Goal: Check status: Check status

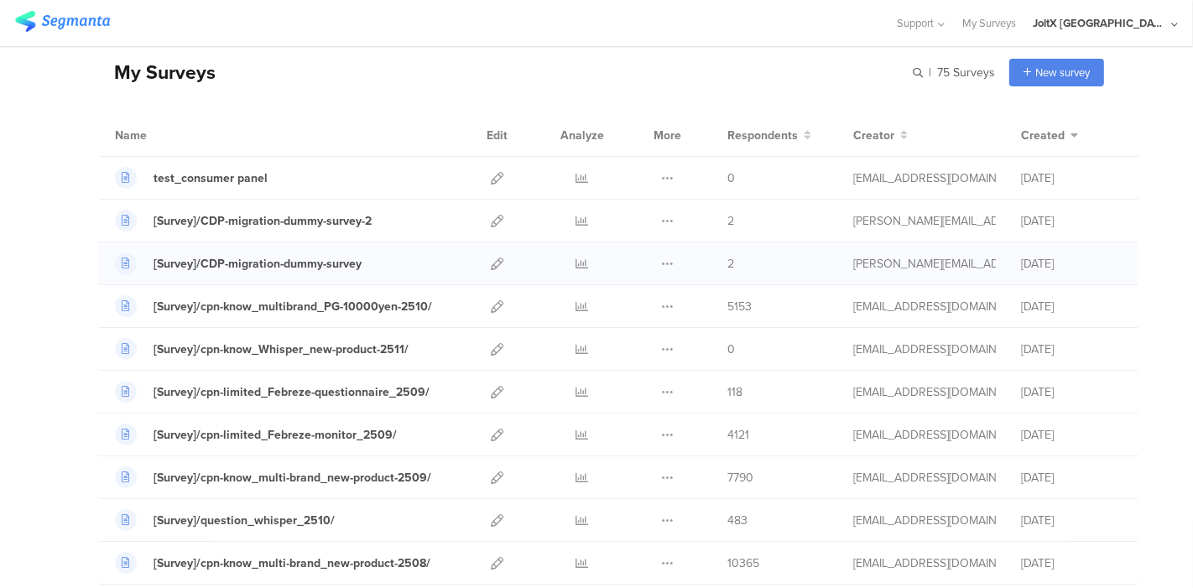
scroll to position [93, 0]
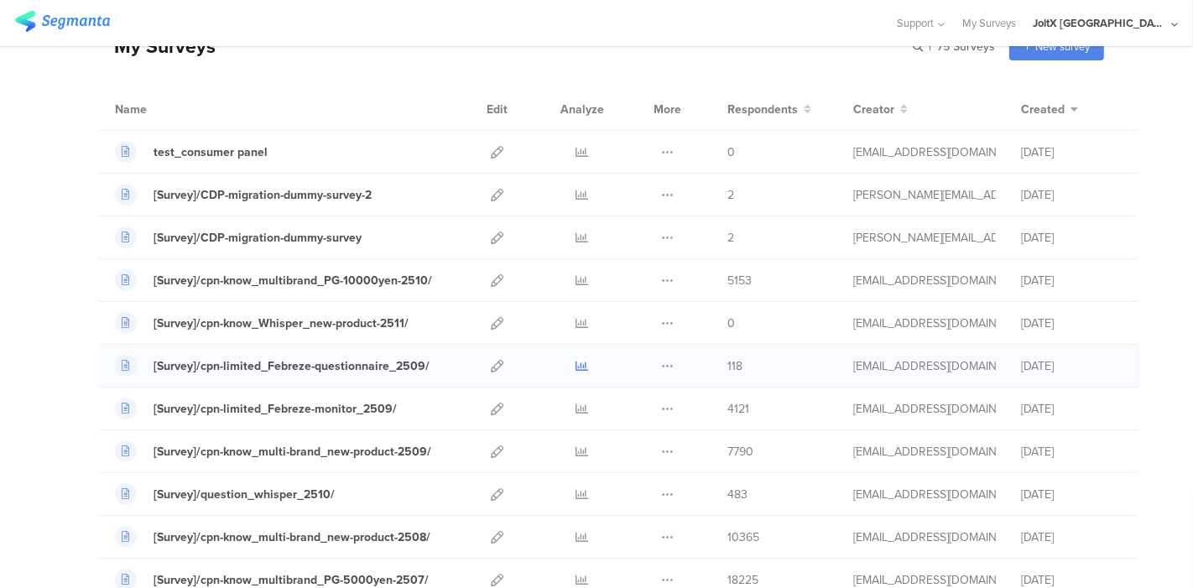
click at [576, 364] on icon at bounding box center [582, 366] width 13 height 13
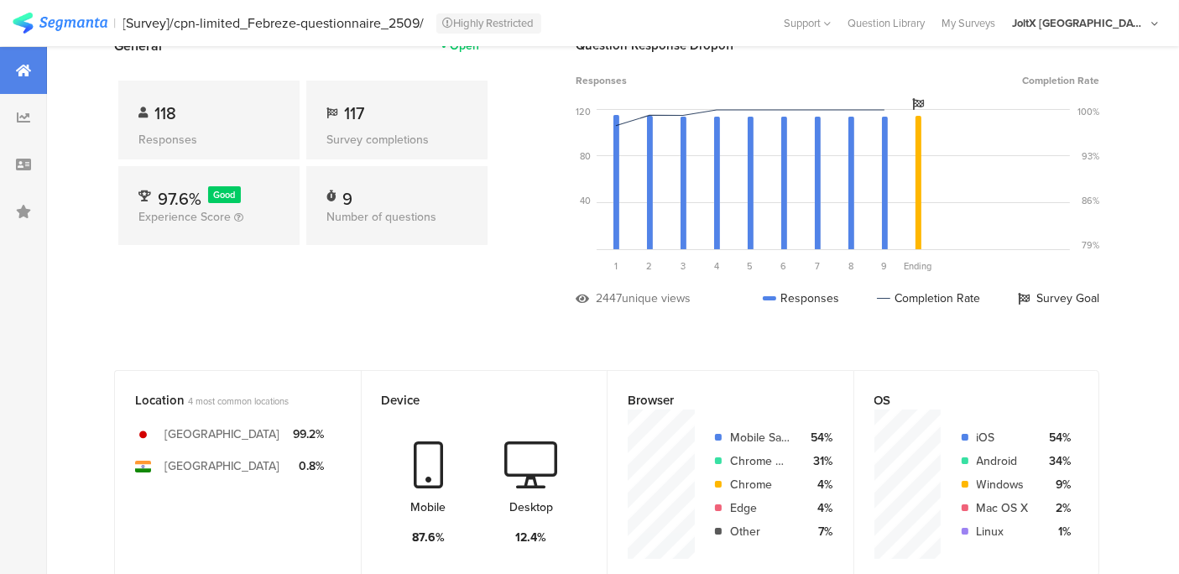
scroll to position [0, 2]
